Goal: Transaction & Acquisition: Purchase product/service

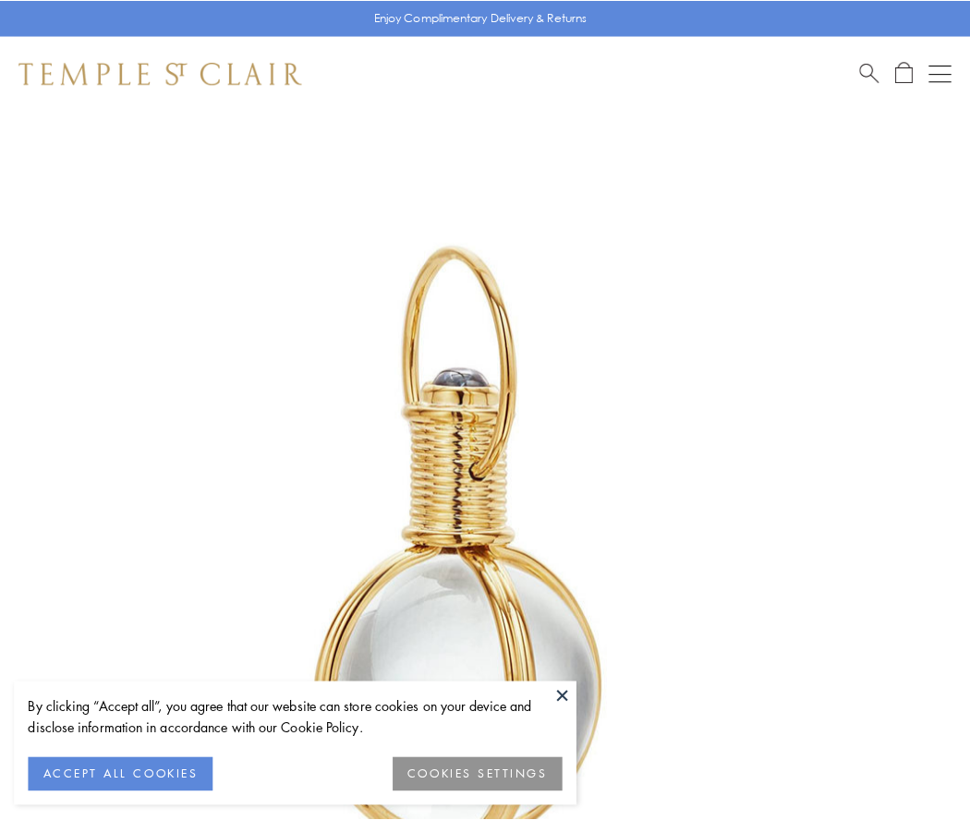
scroll to position [482, 0]
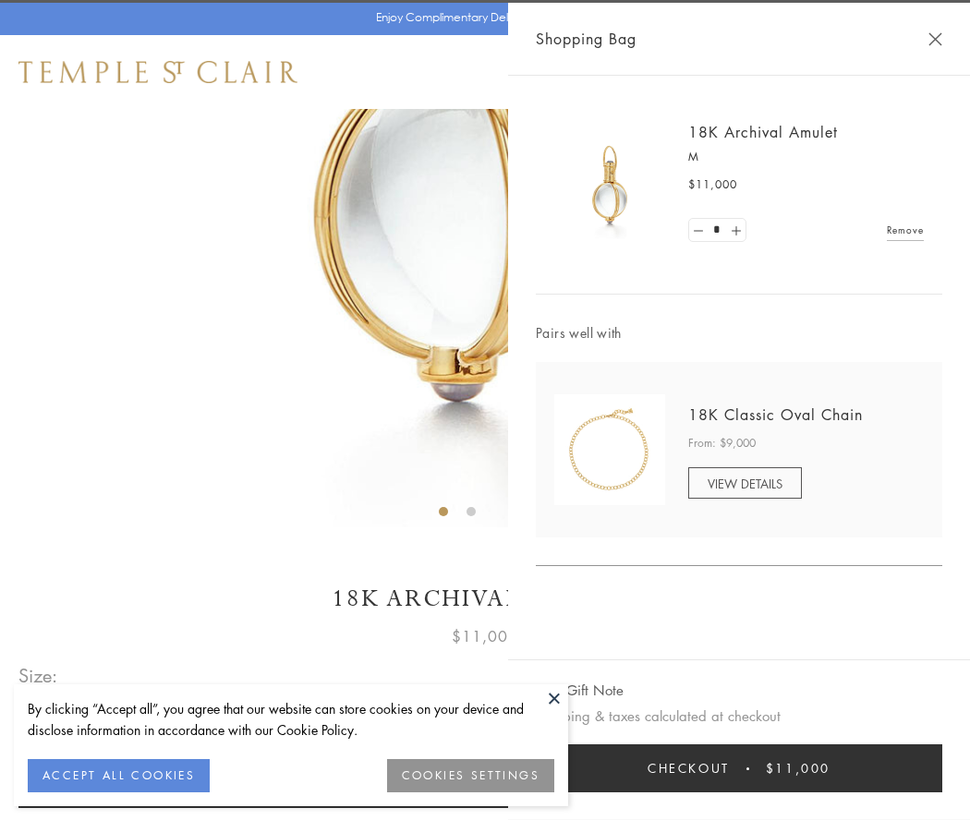
click at [739, 768] on button "Checkout $11,000" at bounding box center [739, 768] width 406 height 48
